Goal: Task Accomplishment & Management: Complete application form

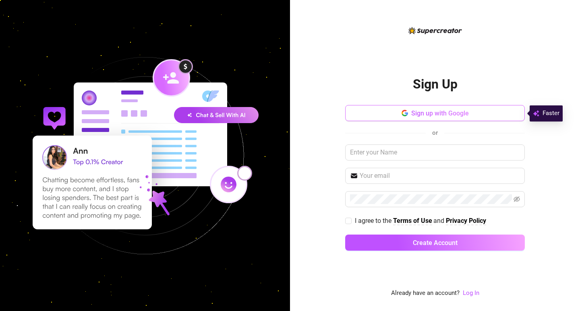
click at [483, 116] on button "Sign up with Google" at bounding box center [435, 113] width 180 height 16
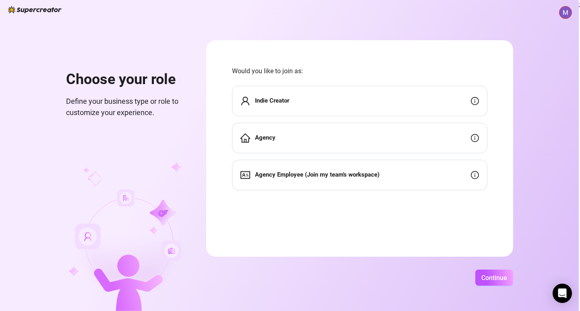
click at [293, 113] on div "Indie Creator" at bounding box center [359, 101] width 255 height 31
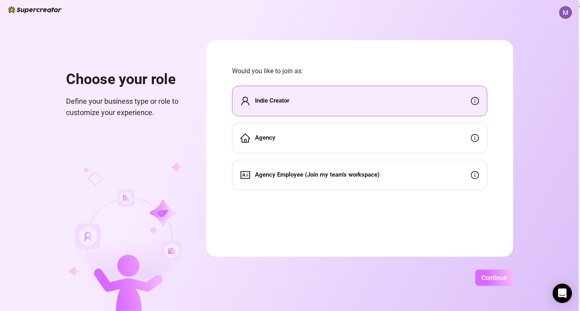
click at [486, 279] on span "Continue" at bounding box center [494, 278] width 26 height 8
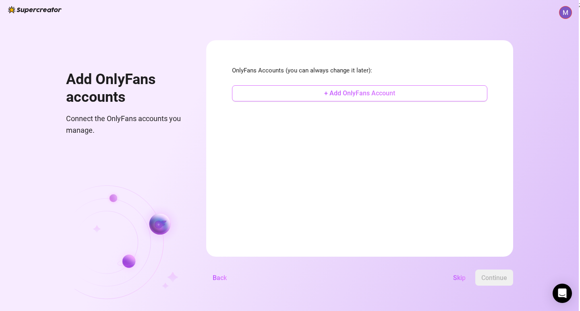
click at [375, 95] on span "+ Add OnlyFans Account" at bounding box center [359, 93] width 71 height 8
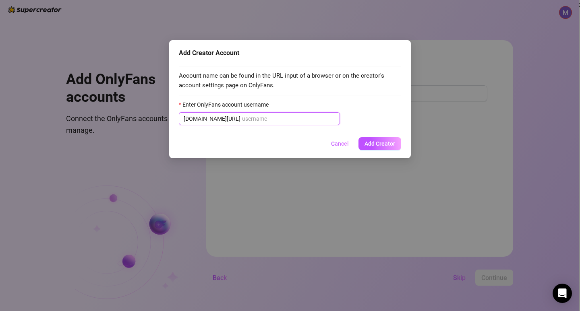
click at [287, 118] on input "Enter OnlyFans account username" at bounding box center [288, 118] width 93 height 9
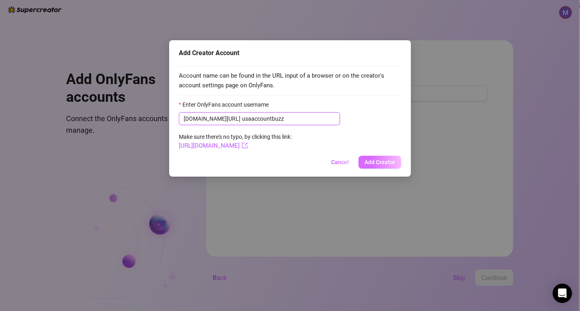
type input "usaaccountbuzz"
click at [370, 162] on span "Add Creator" at bounding box center [379, 162] width 31 height 6
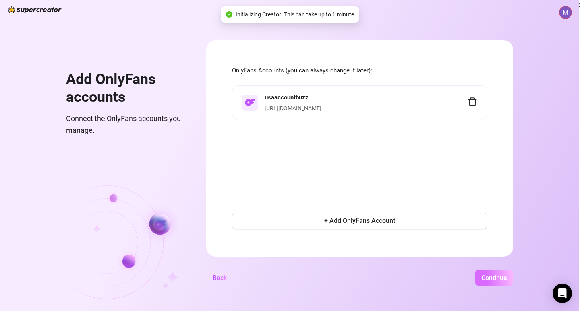
click at [487, 278] on span "Continue" at bounding box center [494, 278] width 26 height 8
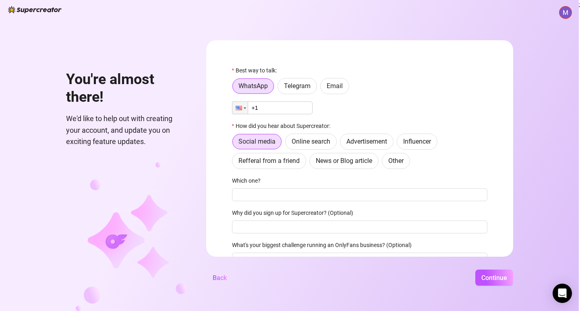
click at [296, 109] on input "+1" at bounding box center [272, 107] width 80 height 13
click at [302, 87] on span "Telegram" at bounding box center [297, 86] width 27 height 8
click at [280, 88] on input "Telegram" at bounding box center [280, 88] width 0 height 0
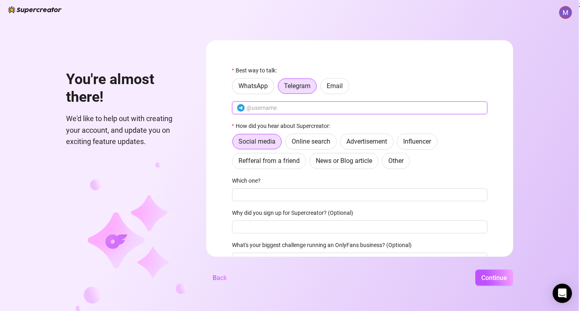
click at [305, 107] on input "text" at bounding box center [364, 107] width 236 height 9
type input "usaaccountbuzz"
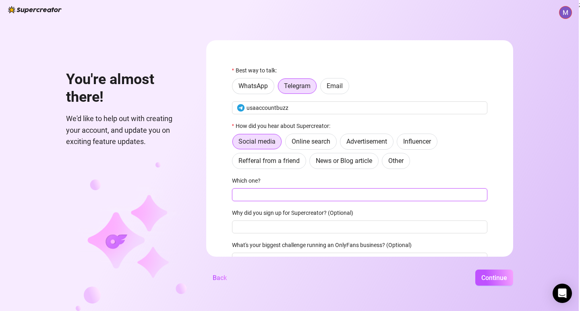
click at [301, 196] on input "Which one?" at bounding box center [359, 194] width 255 height 13
type input "ds"
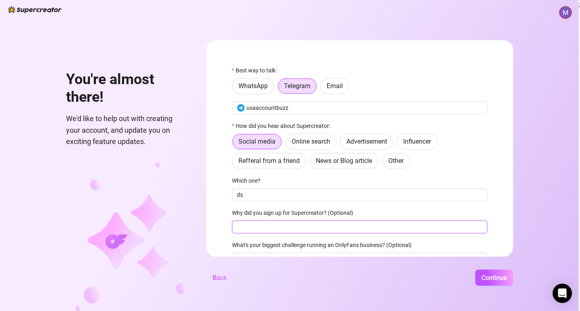
click at [288, 227] on input "Why did you sign up for Supercreator? (Optional)" at bounding box center [359, 227] width 255 height 13
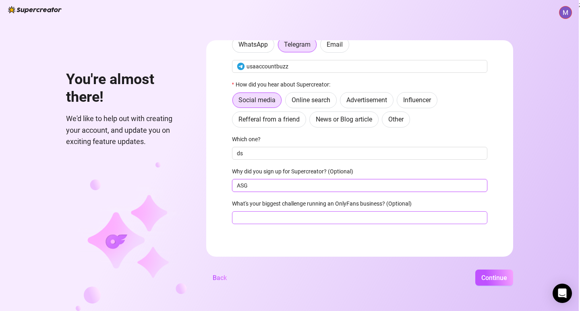
scroll to position [43, 0]
type input "ASG"
click at [281, 214] on input "What's your biggest challenge running an OnlyFans business? (Optional)" at bounding box center [359, 217] width 255 height 13
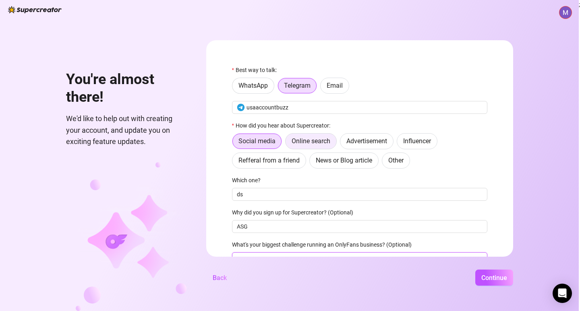
scroll to position [0, 0]
type input "wag"
click at [488, 274] on span "Continue" at bounding box center [494, 278] width 26 height 8
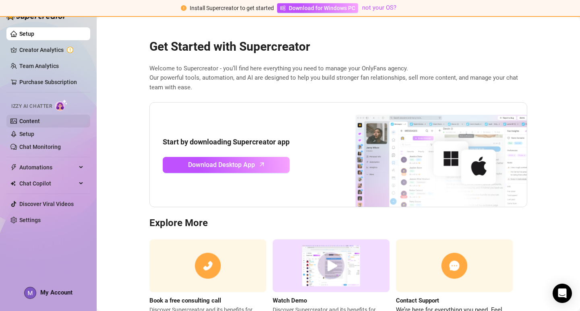
click at [31, 120] on link "Content" at bounding box center [29, 121] width 21 height 6
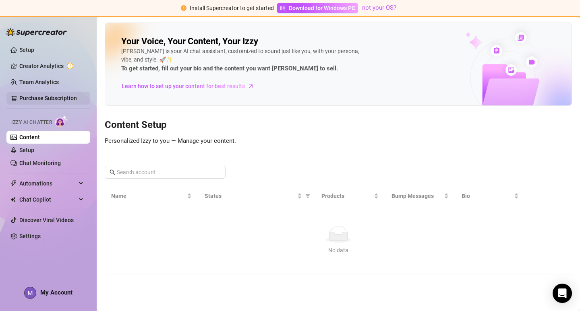
click at [42, 95] on link "Purchase Subscription" at bounding box center [48, 98] width 58 height 6
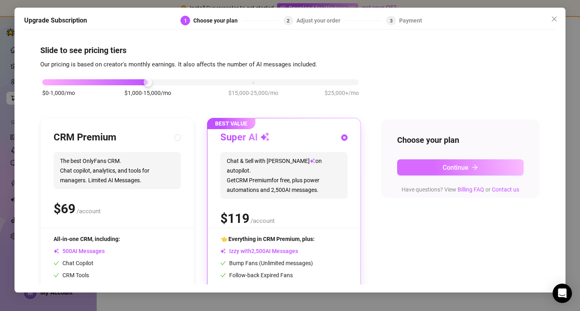
click at [446, 163] on button "Continue" at bounding box center [460, 167] width 126 height 16
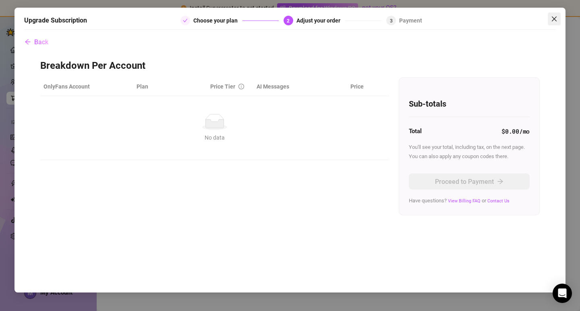
click at [552, 14] on button "Close" at bounding box center [553, 18] width 13 height 13
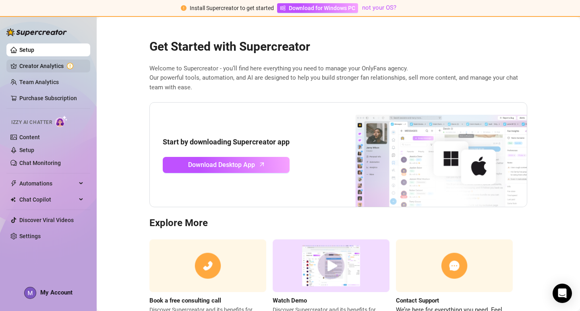
click at [34, 67] on link "Creator Analytics" at bounding box center [51, 66] width 64 height 13
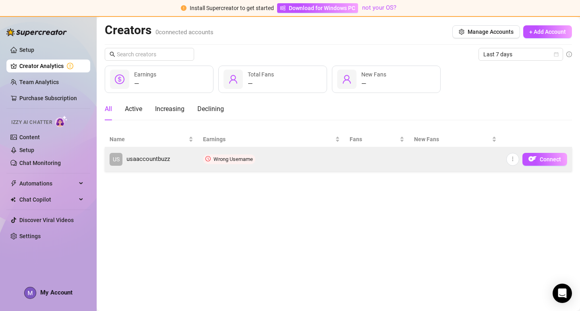
click at [275, 162] on td "Wrong Username" at bounding box center [271, 159] width 147 height 24
click at [519, 160] on button "button" at bounding box center [512, 159] width 13 height 13
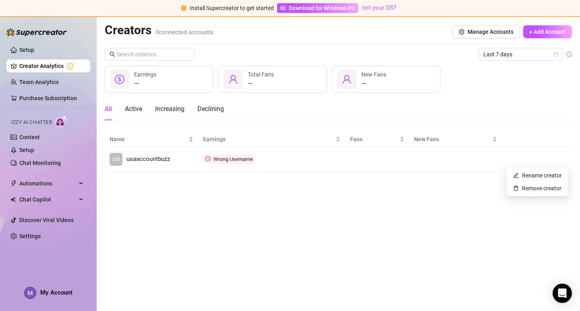
click at [423, 199] on main "Creators 0 connected accounts Manage Accounts + Add Account Last 7 days — Earni…" at bounding box center [338, 164] width 483 height 294
click at [169, 78] on div "— Earnings" at bounding box center [159, 79] width 109 height 27
click at [278, 92] on div "— Total Fans" at bounding box center [272, 79] width 109 height 27
click at [357, 84] on div "— New Fans" at bounding box center [386, 79] width 109 height 27
click at [559, 33] on span "+ Add Account" at bounding box center [547, 32] width 37 height 6
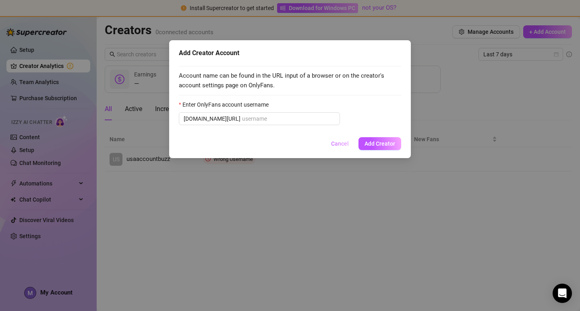
click at [340, 144] on span "Cancel" at bounding box center [340, 143] width 18 height 6
